Goal: Task Accomplishment & Management: Manage account settings

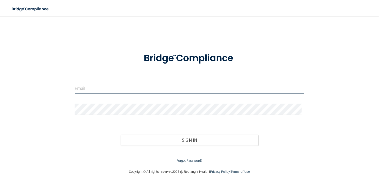
click at [119, 88] on input "email" at bounding box center [190, 88] width 230 height 11
type input "[PERSON_NAME][EMAIL_ADDRESS][DOMAIN_NAME]"
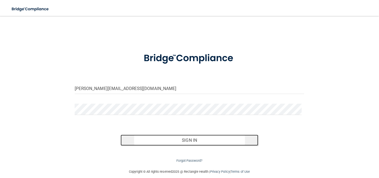
click at [158, 139] on button "Sign In" at bounding box center [190, 140] width 138 height 11
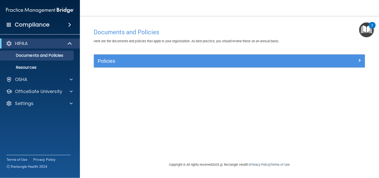
click at [365, 33] on img "Open Resource Center, 2 new notifications" at bounding box center [367, 30] width 15 height 15
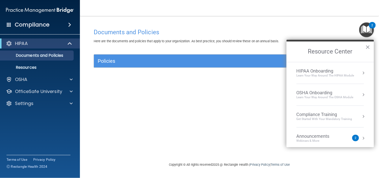
click at [347, 32] on h4 "Documents and Policies" at bounding box center [230, 32] width 272 height 7
click at [330, 30] on h4 "Documents and Policies" at bounding box center [230, 32] width 272 height 7
click at [213, 29] on h4 "Documents and Policies" at bounding box center [230, 32] width 272 height 7
click at [73, 107] on div "Settings" at bounding box center [40, 104] width 80 height 10
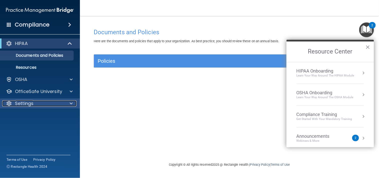
click at [71, 104] on span at bounding box center [71, 104] width 3 height 6
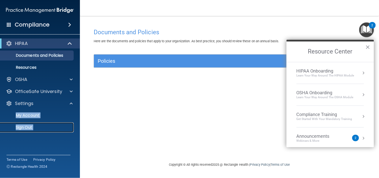
click at [31, 130] on p "Sign Out" at bounding box center [37, 127] width 68 height 5
